Goal: Task Accomplishment & Management: Complete application form

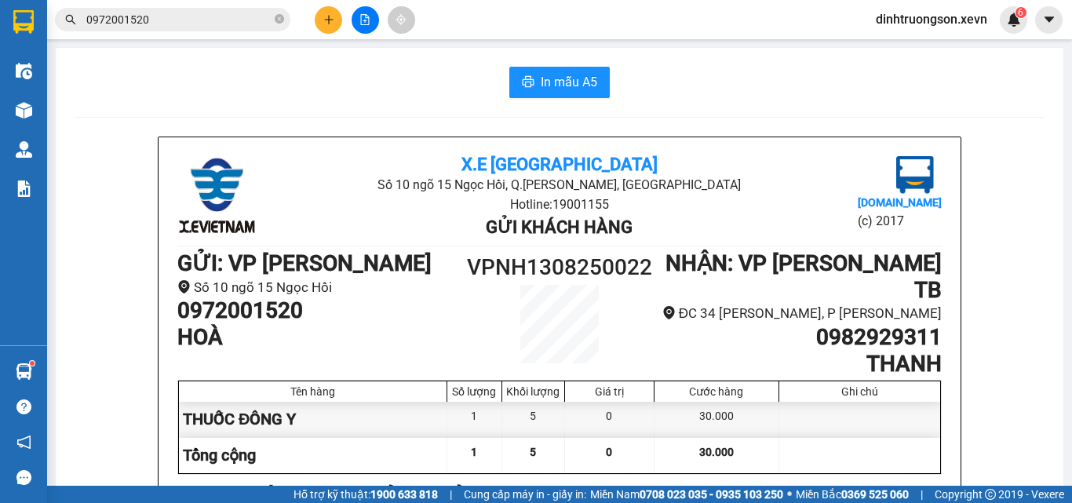
click at [323, 16] on icon "plus" at bounding box center [328, 19] width 11 height 11
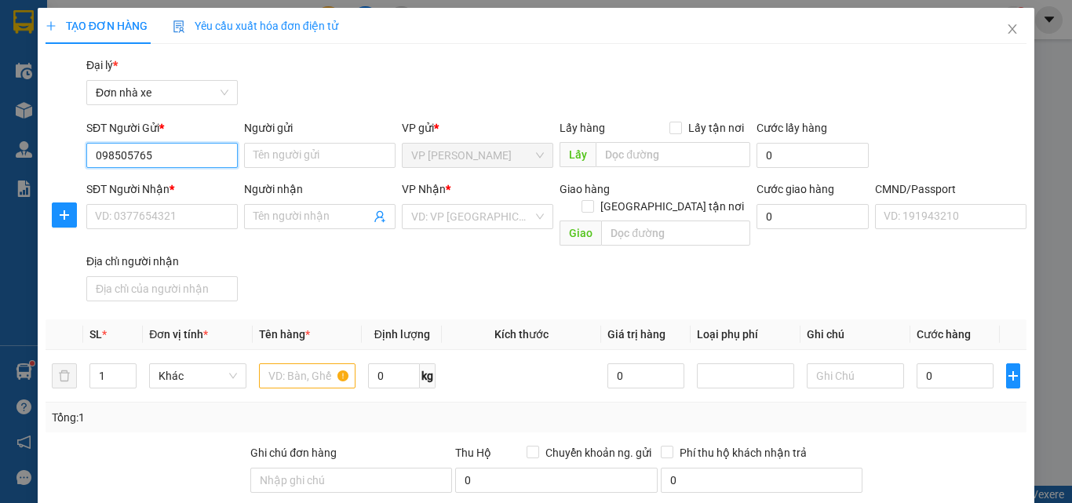
type input "0985057659"
click at [184, 187] on div "0985057659 - THẮNG" at bounding box center [160, 186] width 131 height 17
type input "THẮNG"
type input "0343032802"
type input "LOAN"
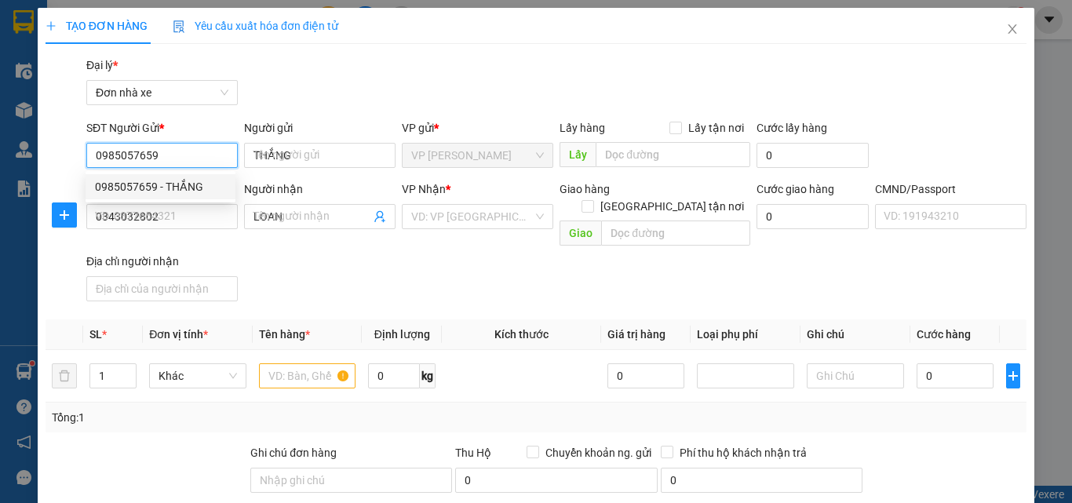
type input "036083022956 [PERSON_NAME] TỚI, 43 [PERSON_NAME]"
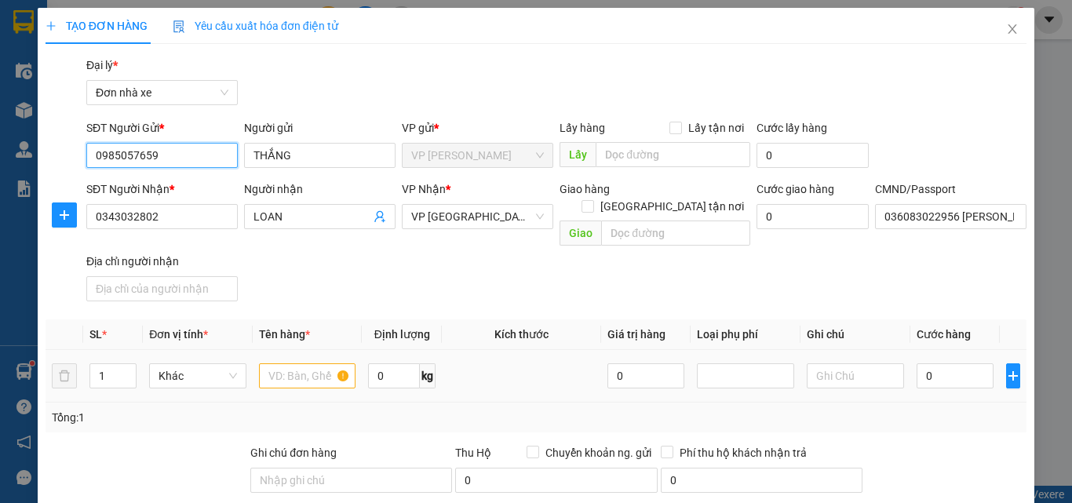
type input "0985057659"
click at [284, 363] on input "text" at bounding box center [307, 375] width 97 height 25
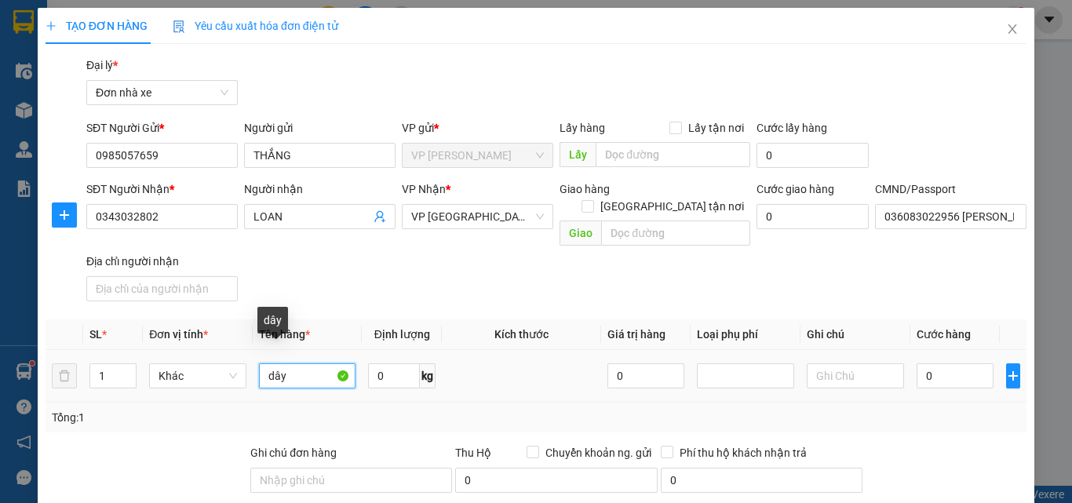
click at [310, 363] on input "dây" at bounding box center [307, 375] width 97 height 25
type input "dây cu loa"
click at [919, 363] on input "0" at bounding box center [955, 375] width 77 height 25
type input "2"
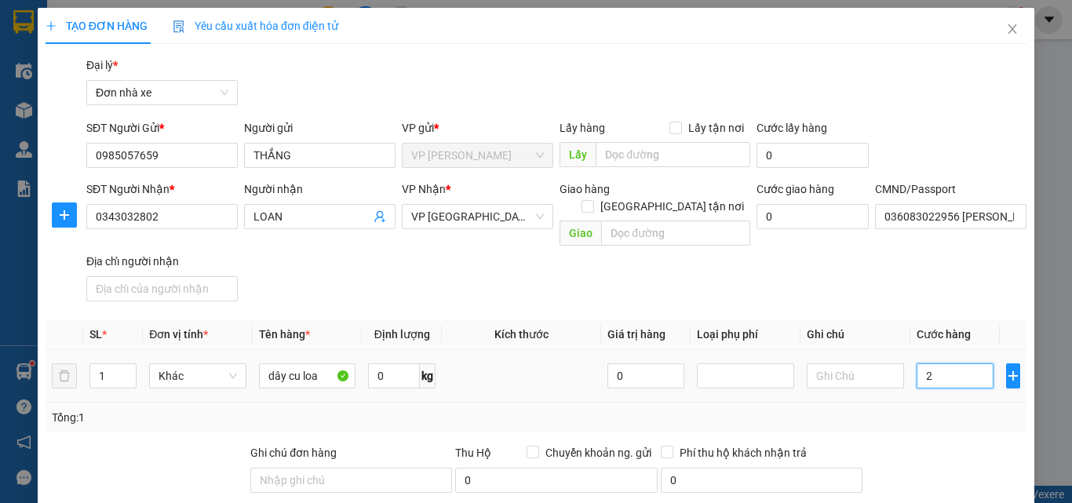
type input "25"
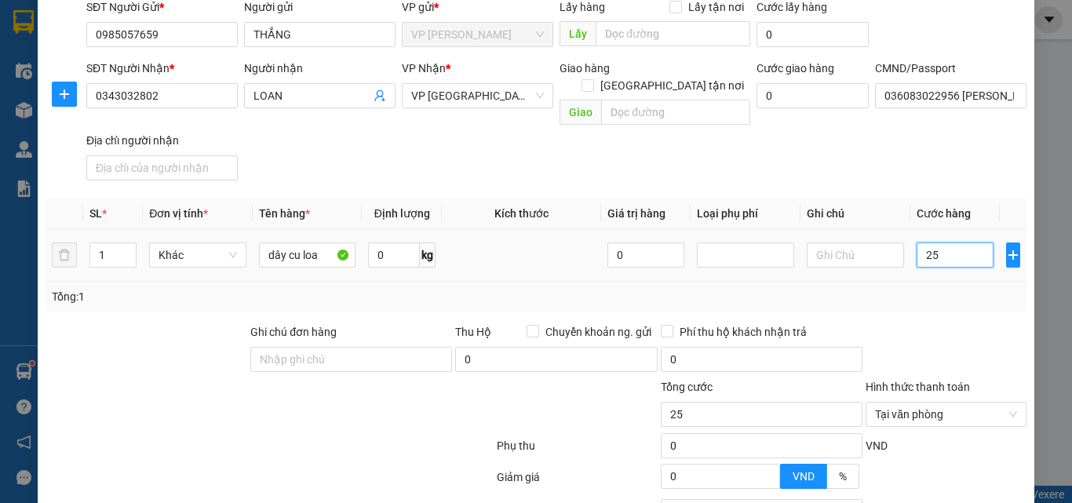
scroll to position [247, 0]
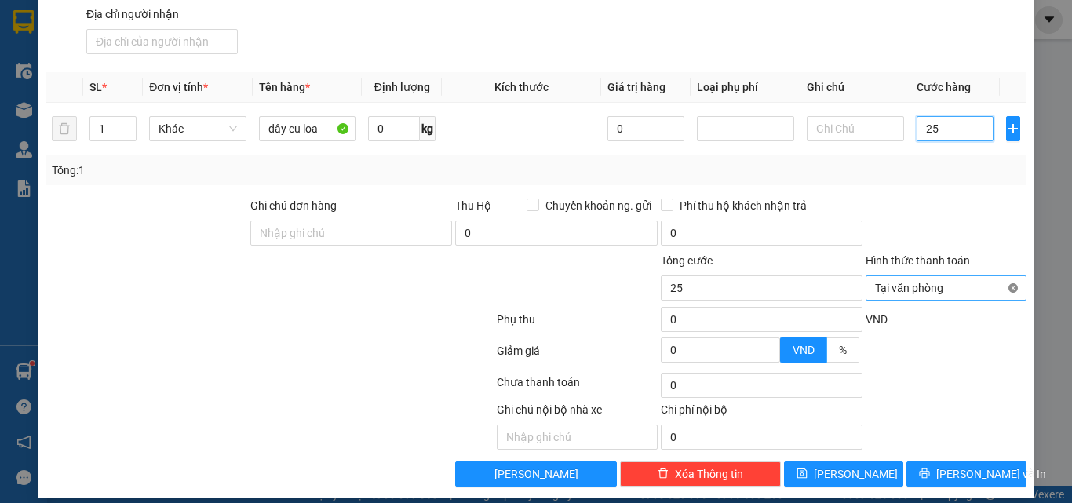
type input "25"
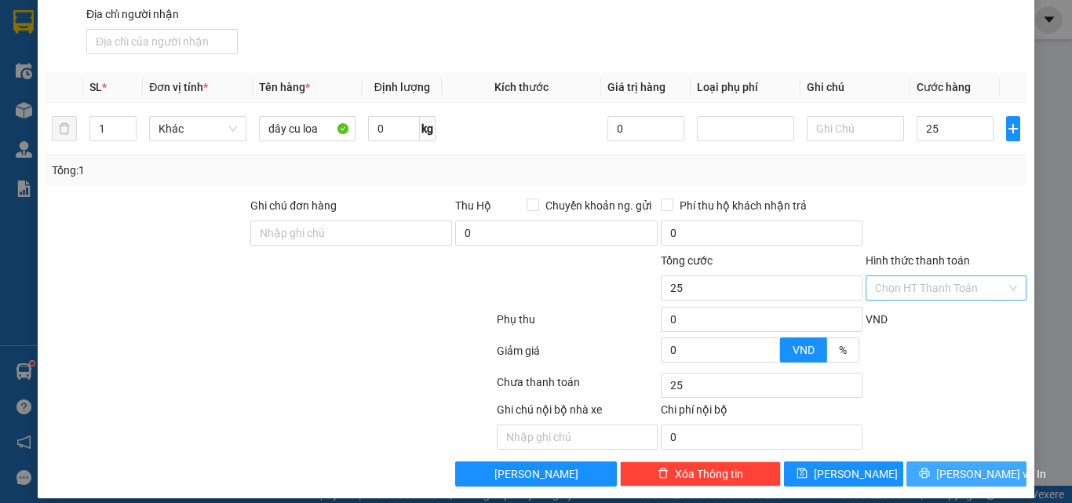
click at [963, 462] on button "[PERSON_NAME] và In" at bounding box center [967, 474] width 120 height 25
type input "25.000"
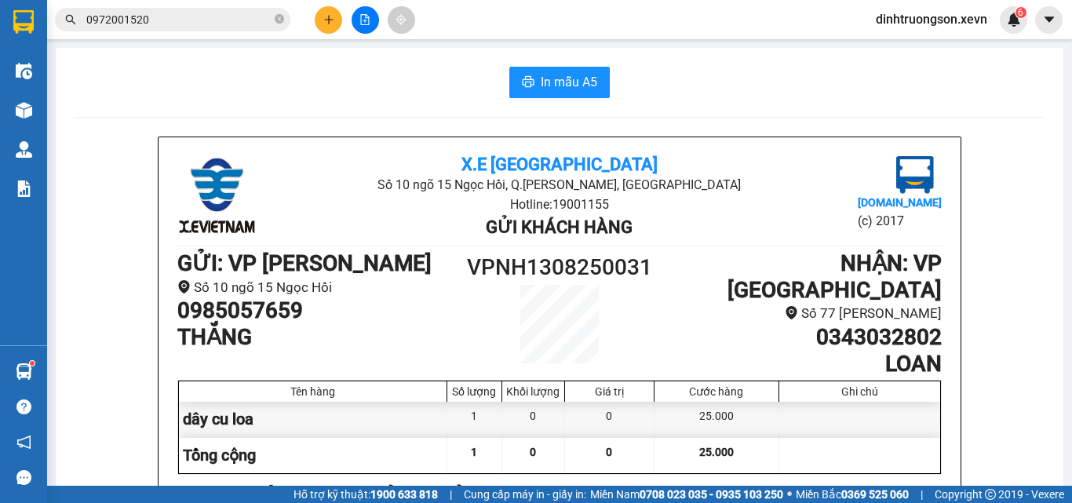
click at [330, 16] on icon "plus" at bounding box center [328, 19] width 11 height 11
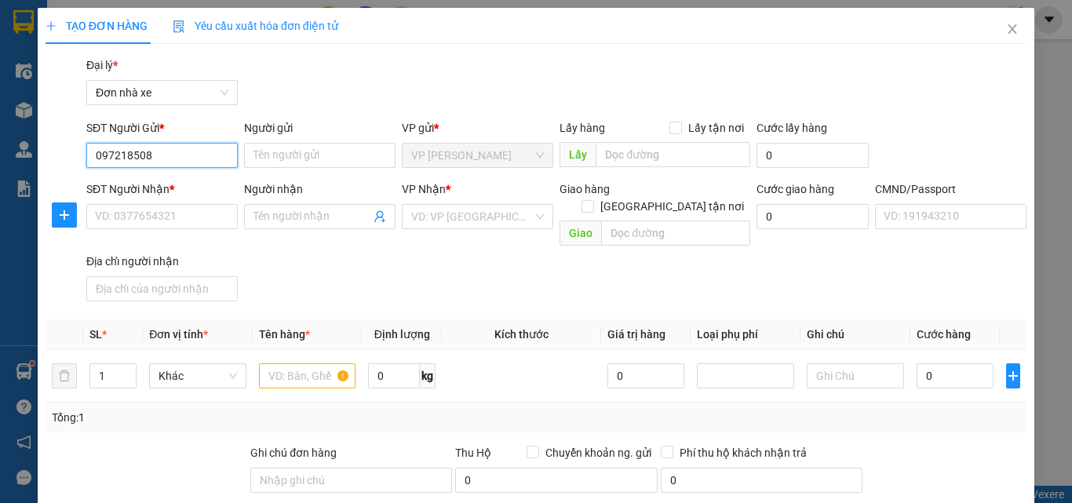
type input "0972185082"
click at [170, 183] on div "0972185082 - HIỆP" at bounding box center [160, 186] width 131 height 17
type input "HIỆP"
type input "0966068333"
type input "CÔNG"
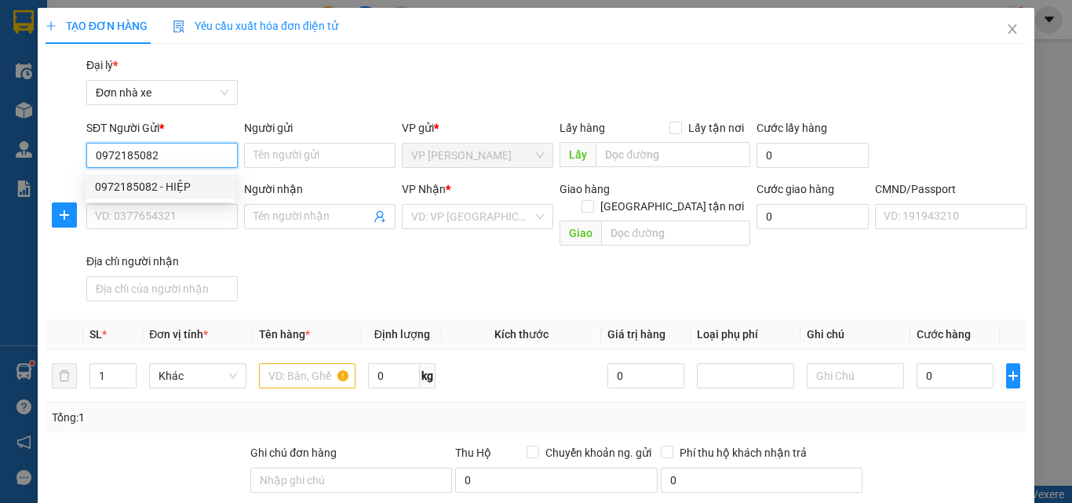
type input "[PERSON_NAME] 152093826"
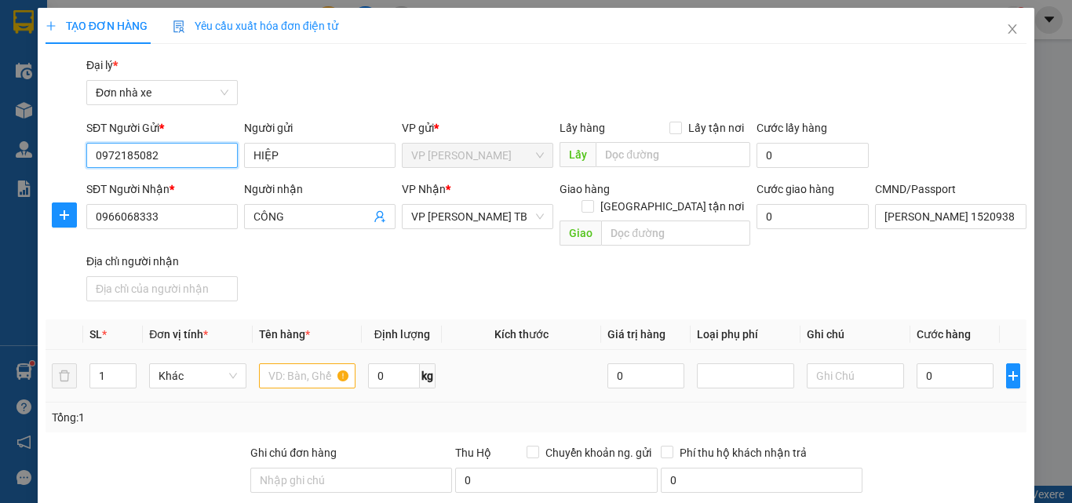
type input "0972185082"
click at [292, 363] on input "text" at bounding box center [307, 375] width 97 height 25
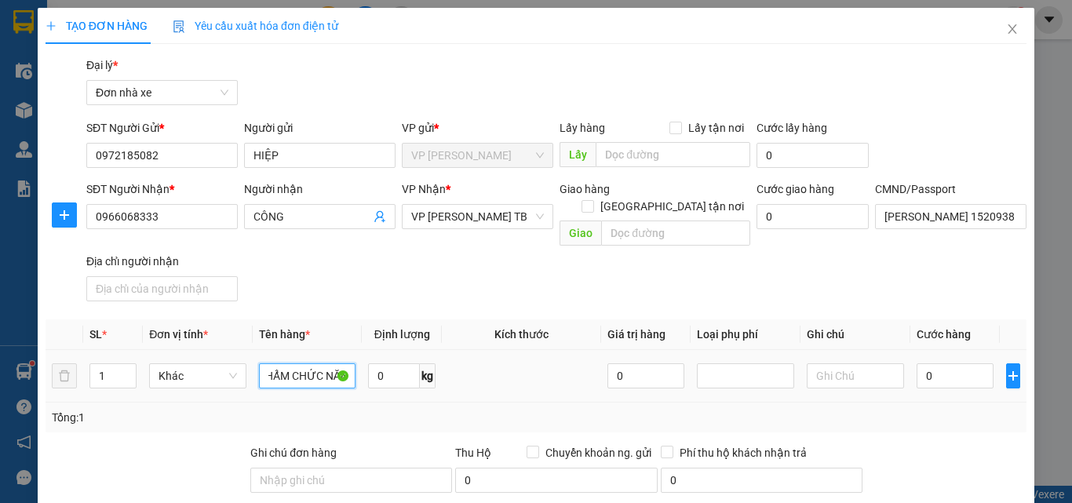
scroll to position [0, 51]
type input "THỰC PHẨM CHỨC NĂNG"
click at [405, 363] on input "0" at bounding box center [394, 375] width 52 height 25
type input "5"
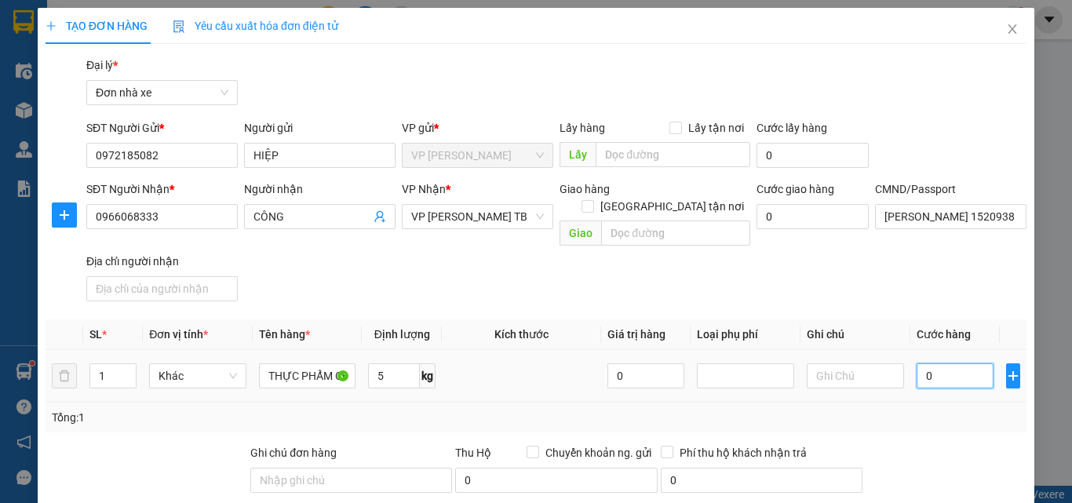
click at [968, 369] on input "0" at bounding box center [955, 375] width 77 height 25
type input "3"
type input "30"
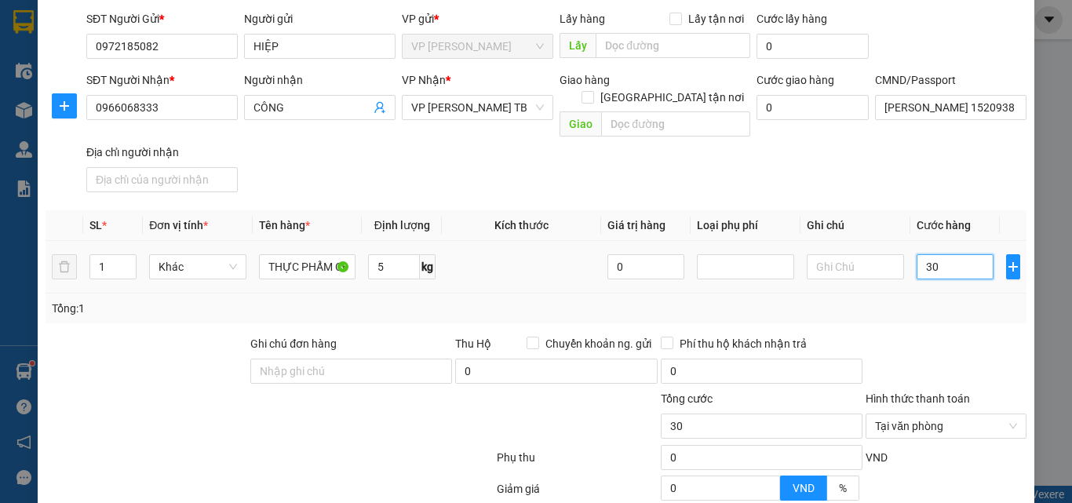
scroll to position [247, 0]
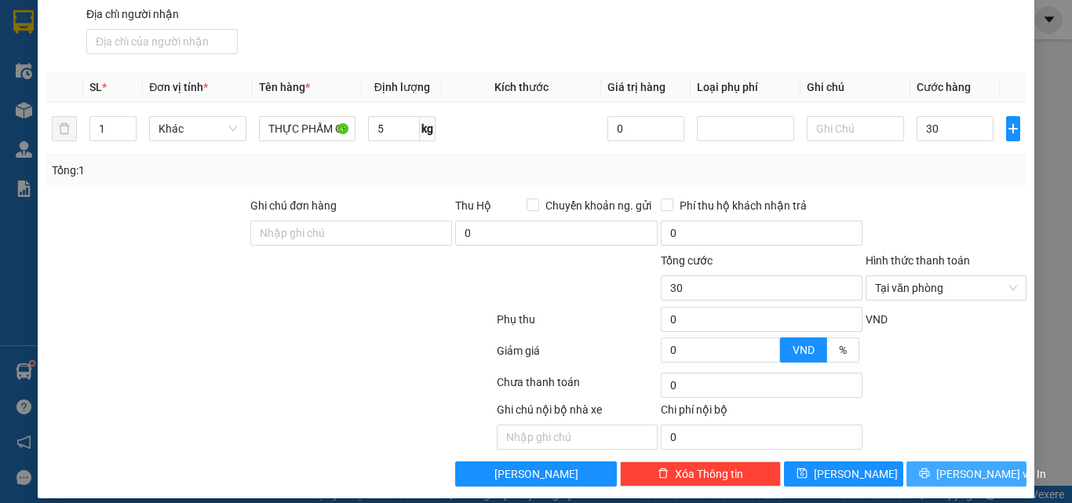
type input "30.000"
click at [940, 463] on button "[PERSON_NAME] và In" at bounding box center [967, 474] width 120 height 25
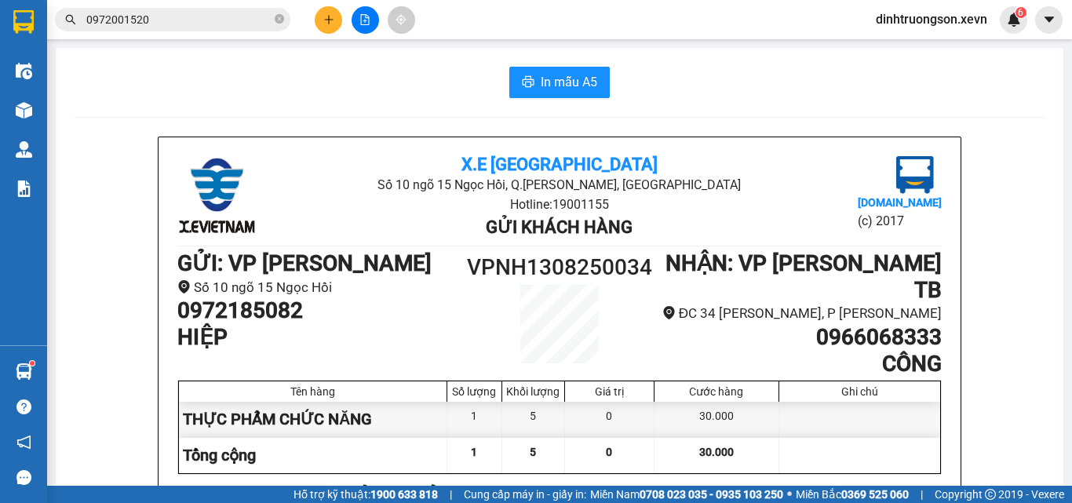
click at [327, 10] on button at bounding box center [328, 19] width 27 height 27
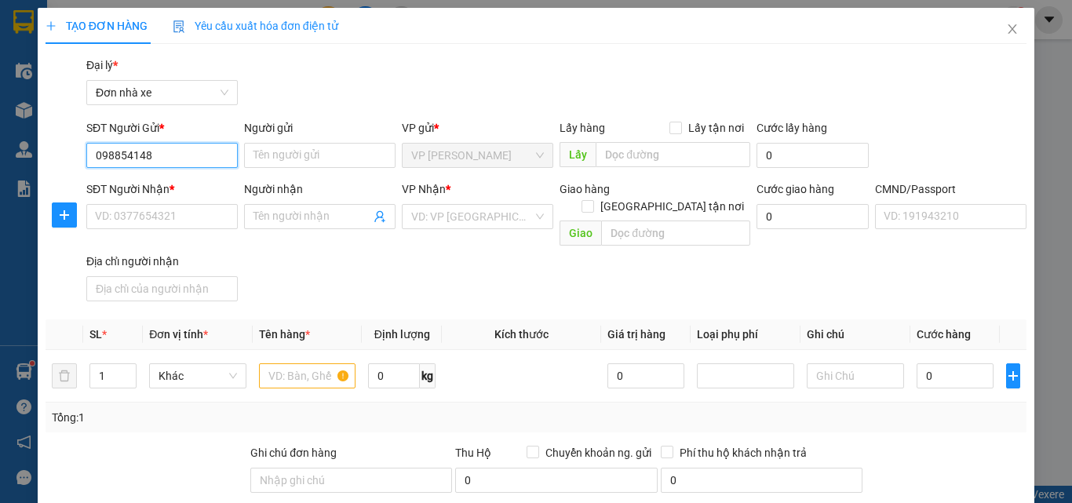
type input "0988541482"
click at [202, 188] on div "0988541482 - [PERSON_NAME]" at bounding box center [172, 186] width 155 height 17
type input "[PERSON_NAME]"
type input "0915307309"
type input "BÌNH"
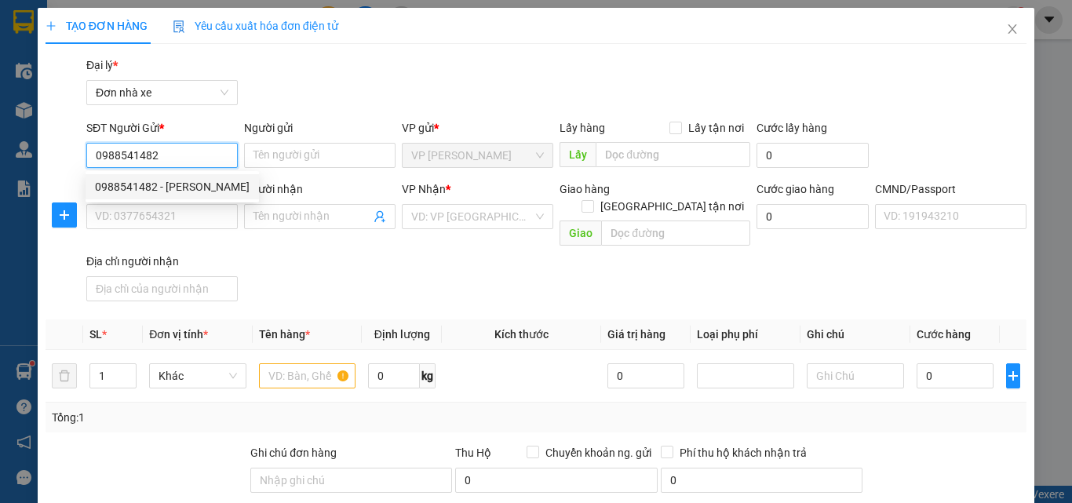
type input "161751619 [PERSON_NAME], 10/215 [PERSON_NAME]"
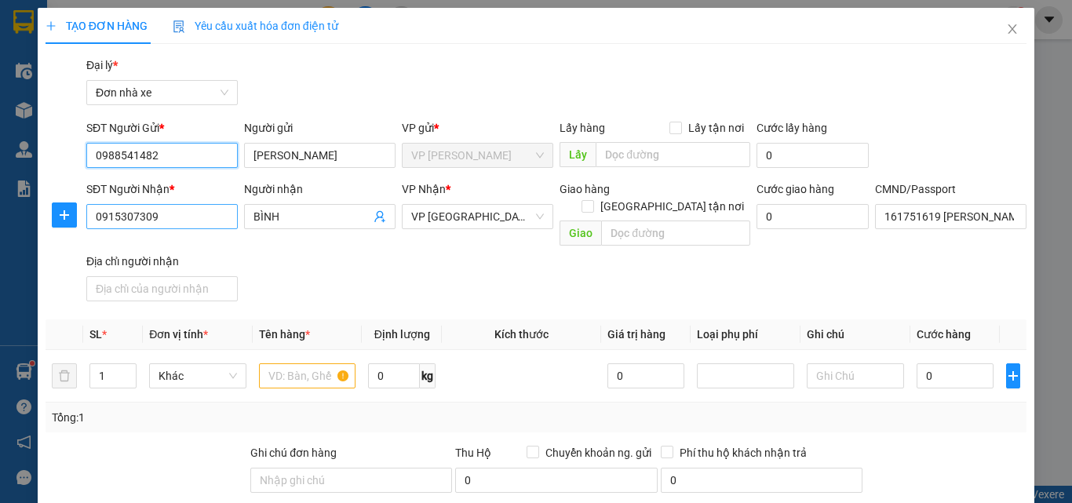
type input "0988541482"
click at [195, 212] on input "0915307309" at bounding box center [162, 216] width 152 height 25
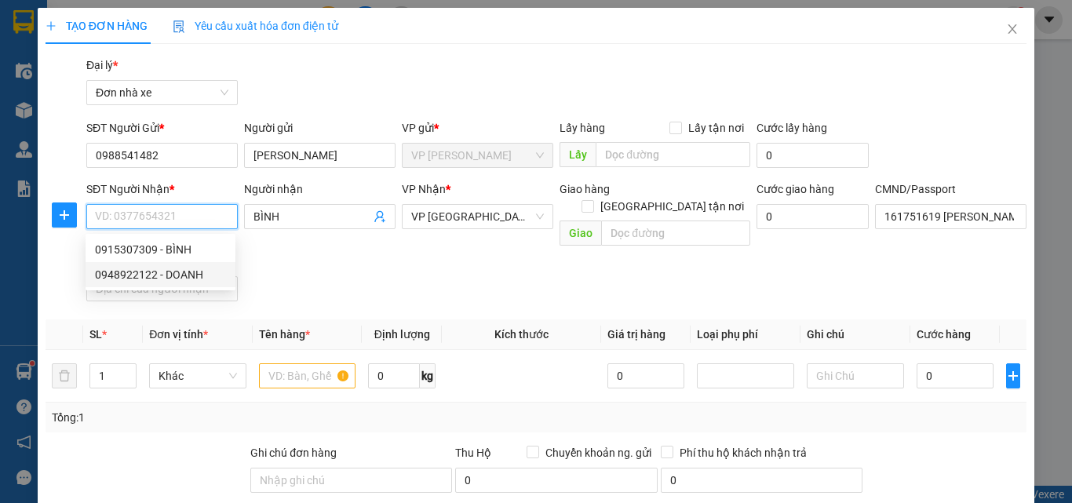
click at [184, 268] on div "0948922122 - DOANH" at bounding box center [160, 274] width 131 height 17
type input "0948922122"
type input "DOANH"
type input "ANH SOÁI 0833167999"
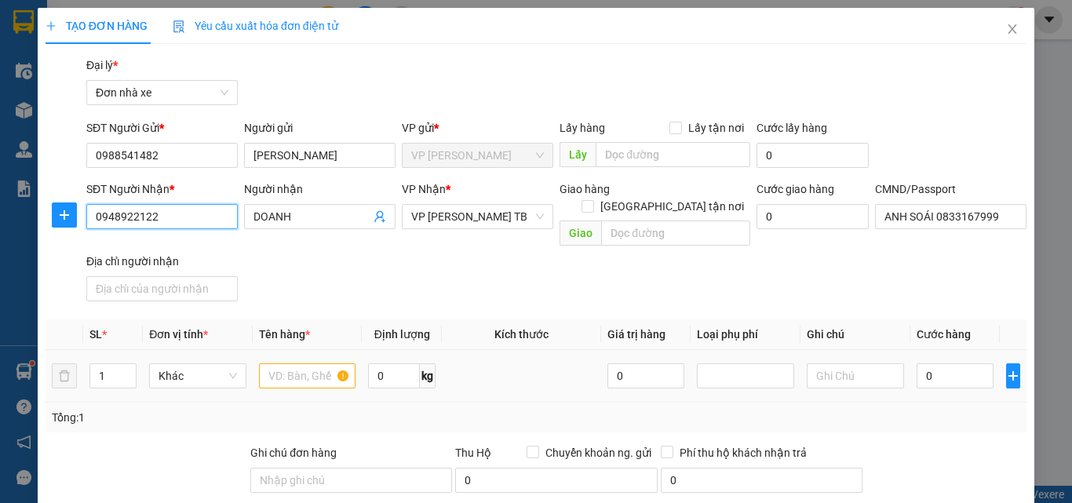
type input "0948922122"
click at [290, 363] on input "text" at bounding box center [307, 375] width 97 height 25
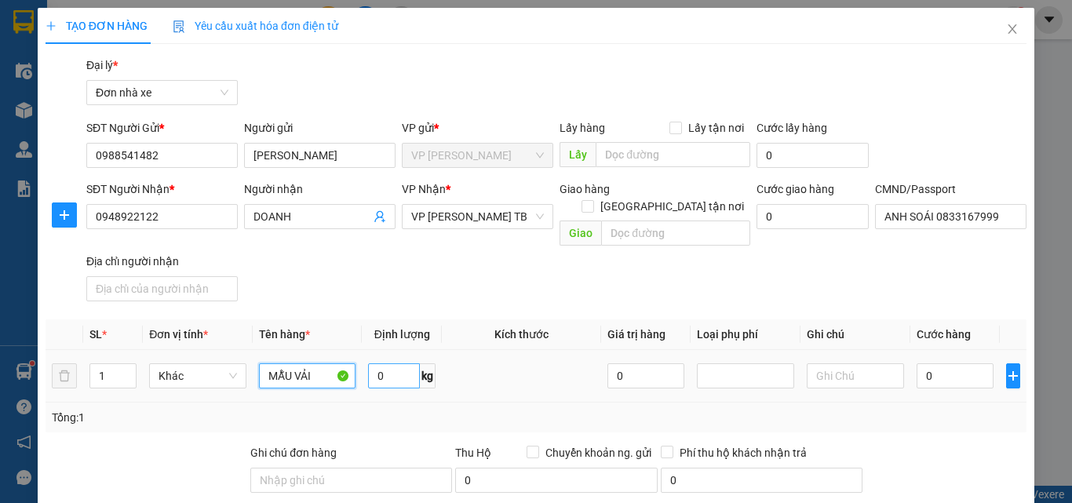
type input "MẪU VẢI"
click at [401, 363] on input "0" at bounding box center [394, 375] width 52 height 25
click at [392, 363] on input "5" at bounding box center [394, 375] width 52 height 25
type input "3"
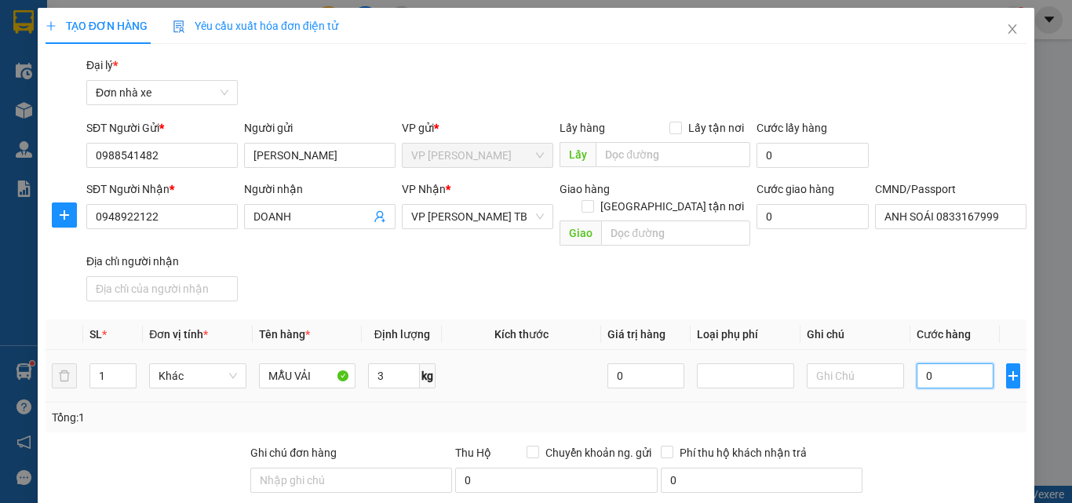
click at [947, 363] on input "0" at bounding box center [955, 375] width 77 height 25
type input "2"
type input "25"
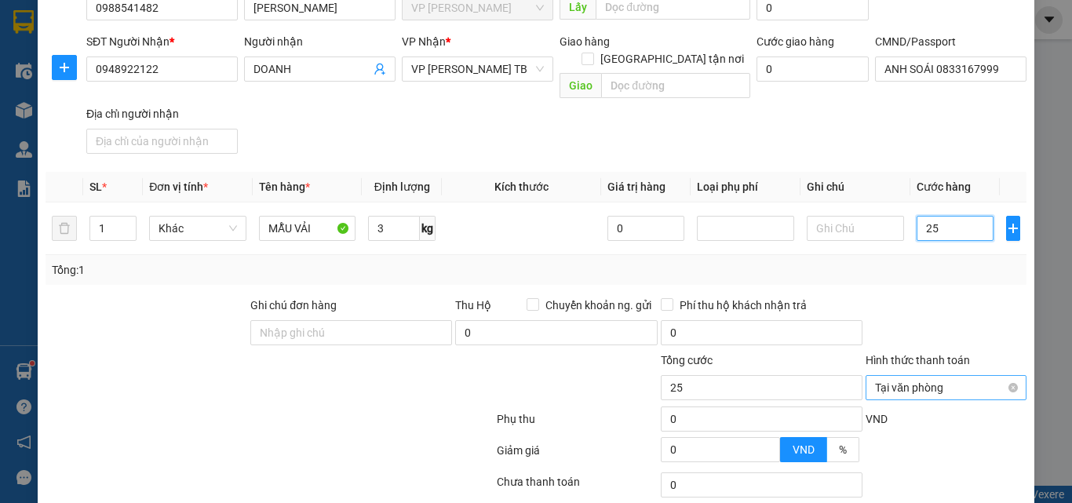
scroll to position [247, 0]
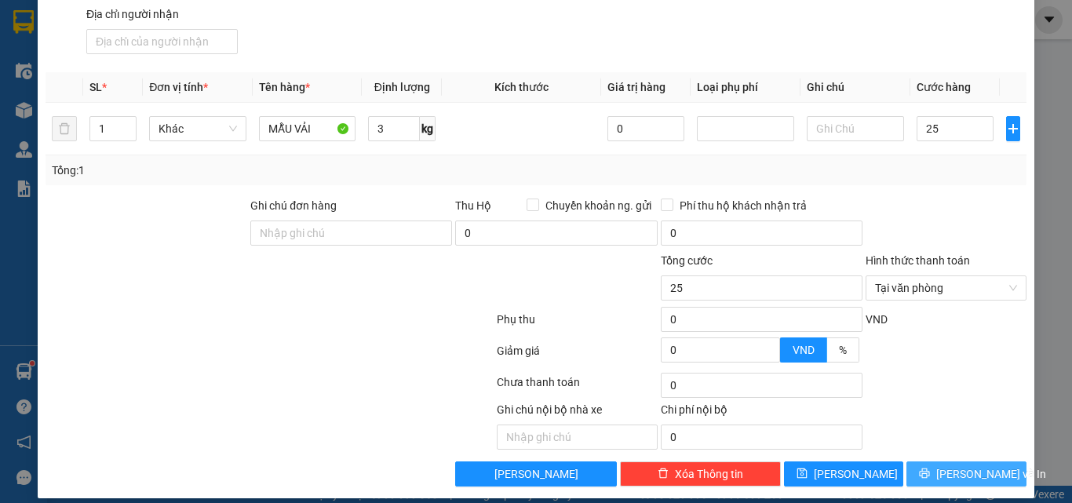
click at [930, 468] on icon "printer" at bounding box center [924, 473] width 11 height 11
type input "25.000"
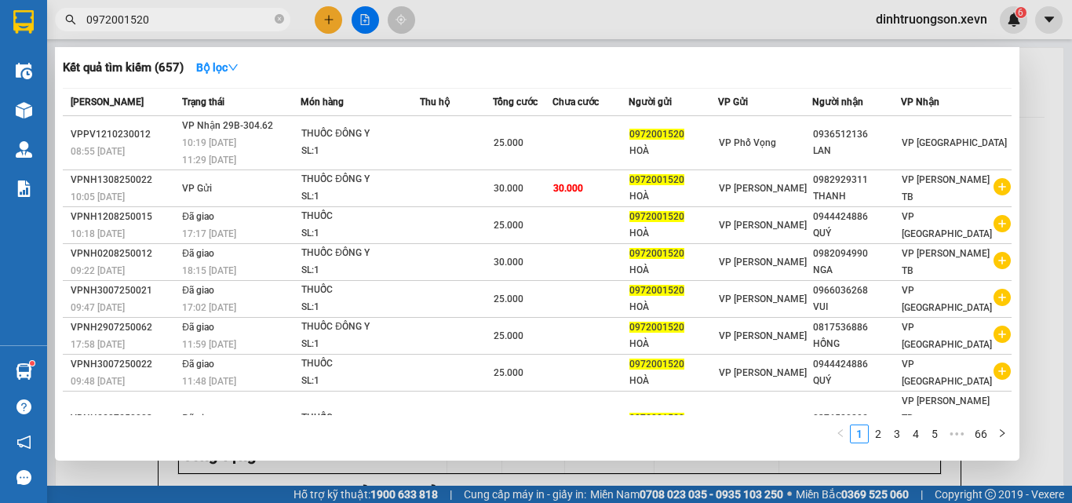
drag, startPoint x: 276, startPoint y: 20, endPoint x: 225, endPoint y: 21, distance: 51.8
click at [276, 20] on icon "close-circle" at bounding box center [279, 18] width 9 height 9
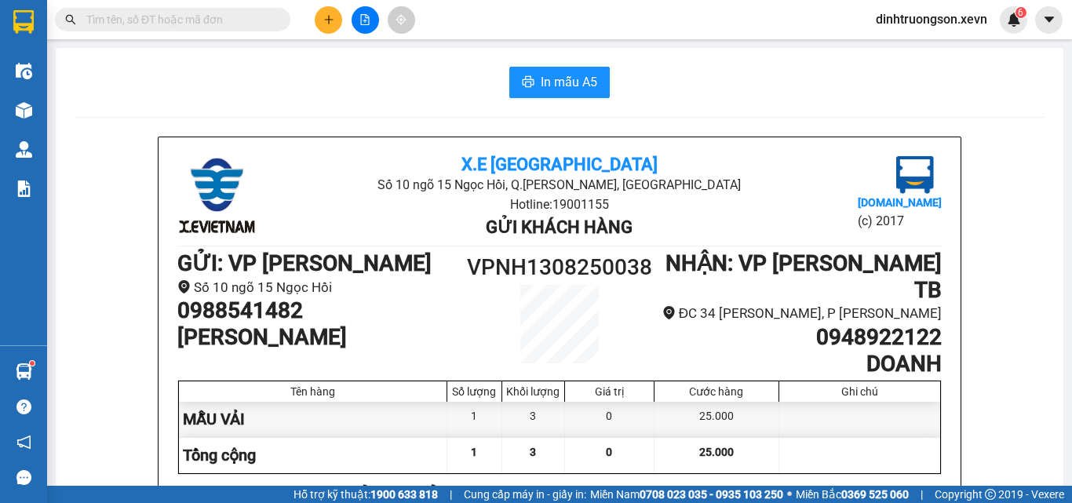
click at [210, 21] on input "text" at bounding box center [178, 19] width 185 height 17
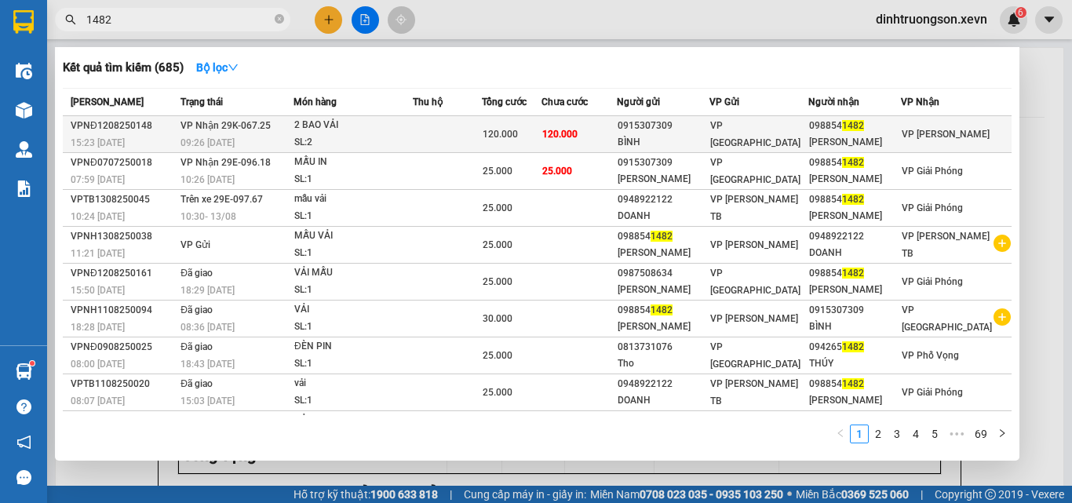
type input "1482"
click at [542, 132] on td "120.000" at bounding box center [512, 134] width 60 height 37
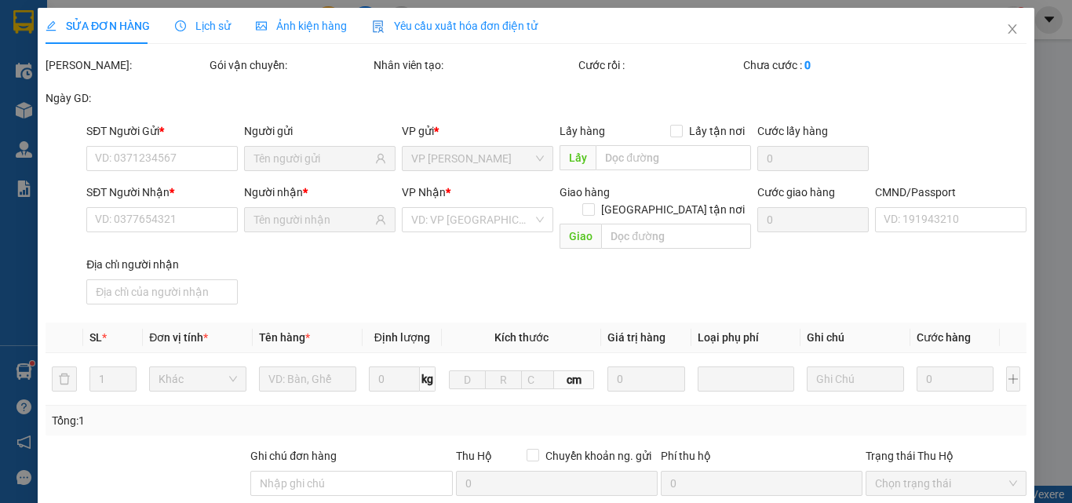
type input "0915307309"
type input "BÌNH"
type input "0988541482"
type input "[PERSON_NAME]"
type input "001071003176 nguyên khắc chính"
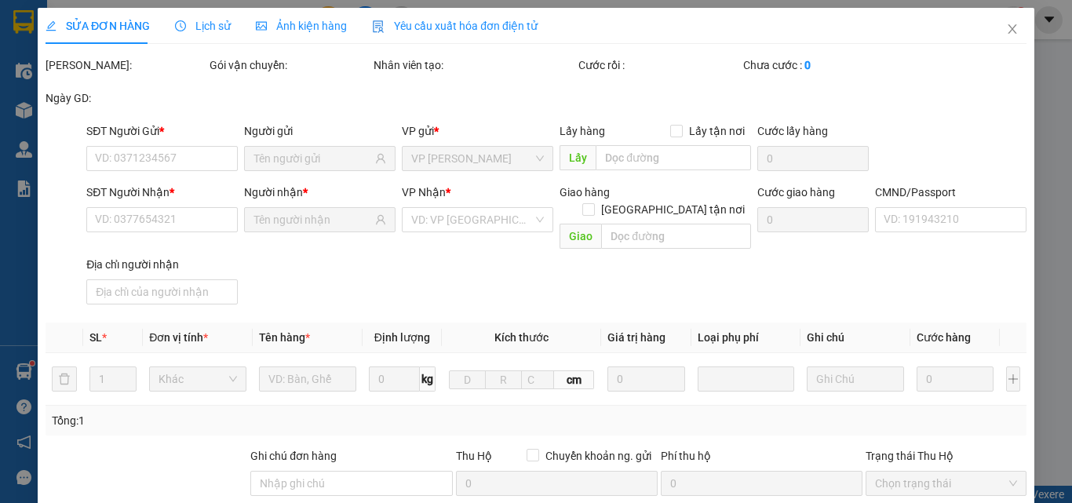
type input "120.000"
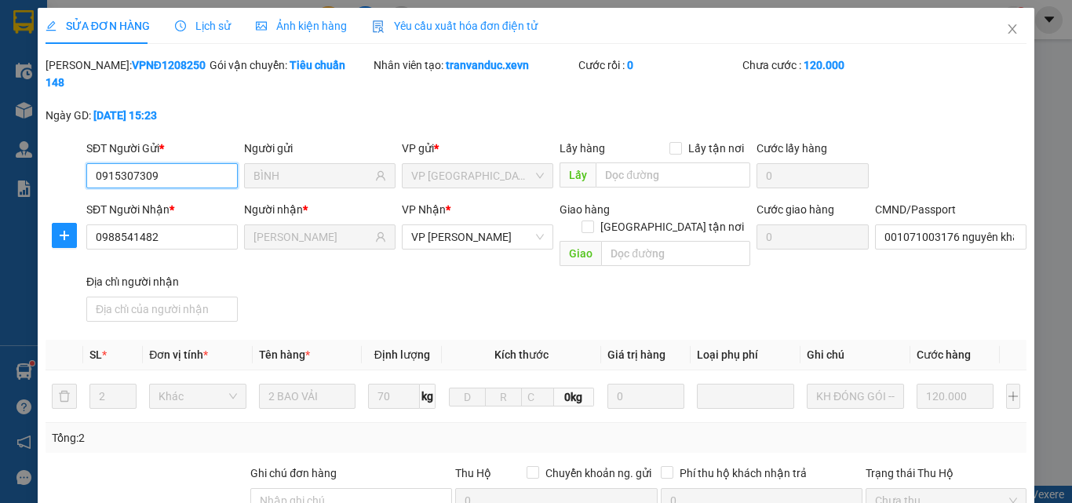
scroll to position [243, 0]
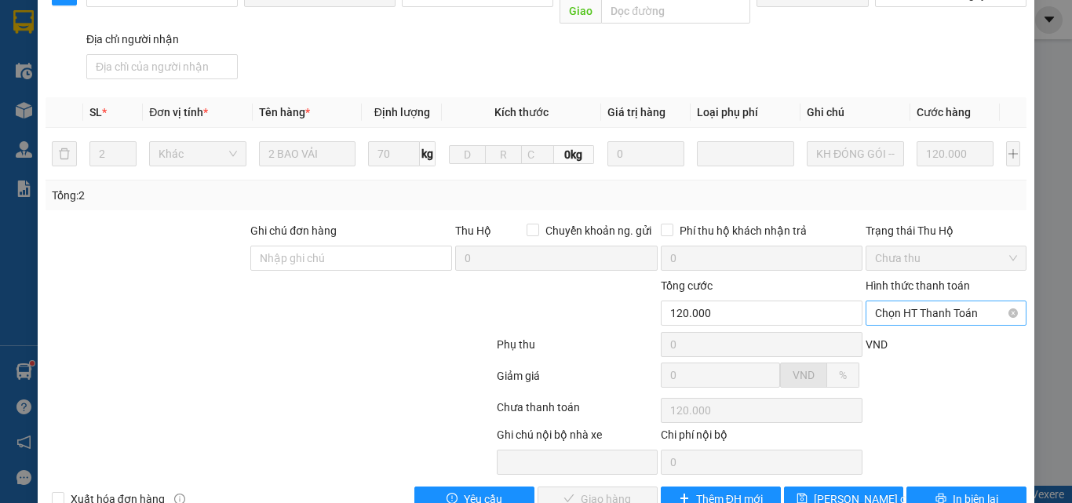
click at [926, 301] on span "Chọn HT Thanh Toán" at bounding box center [946, 313] width 142 height 24
click at [924, 311] on div "Tại văn phòng" at bounding box center [937, 311] width 141 height 17
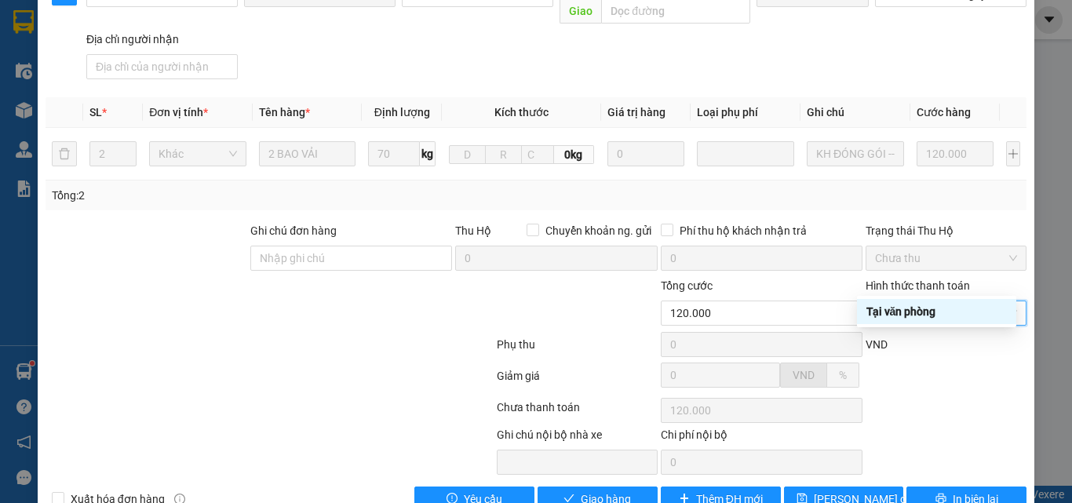
type input "0"
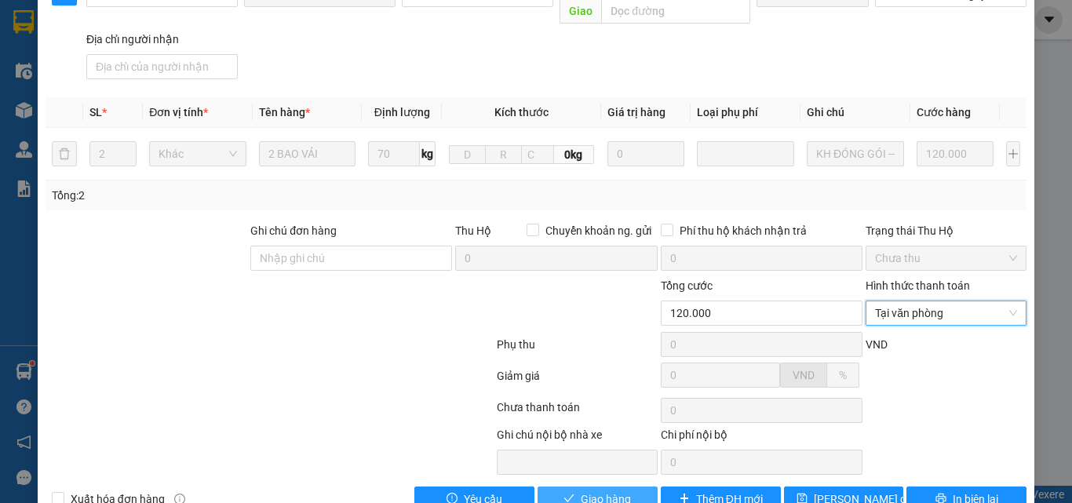
click at [637, 487] on button "Giao hàng" at bounding box center [598, 499] width 120 height 25
